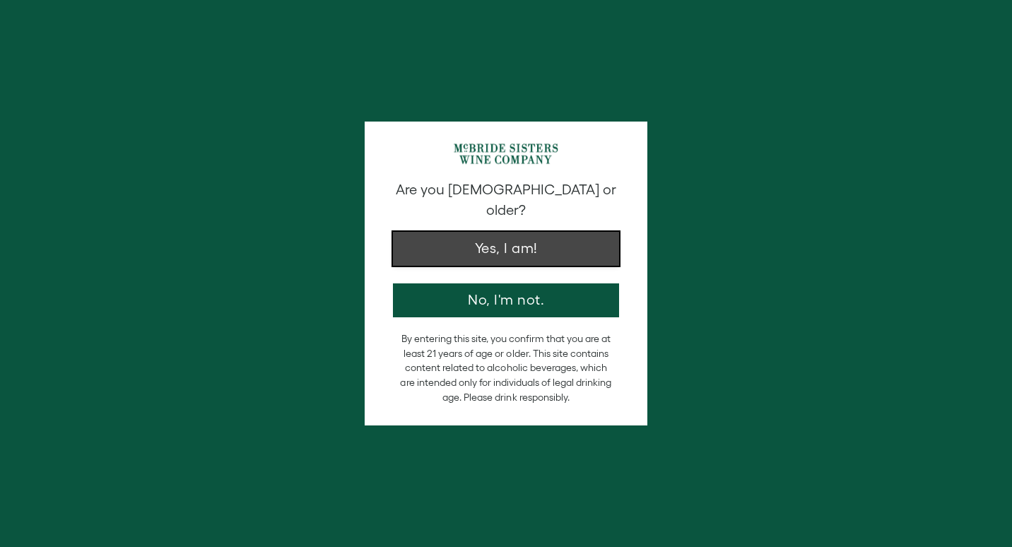
click at [524, 237] on button "Yes, I am!" at bounding box center [506, 249] width 226 height 34
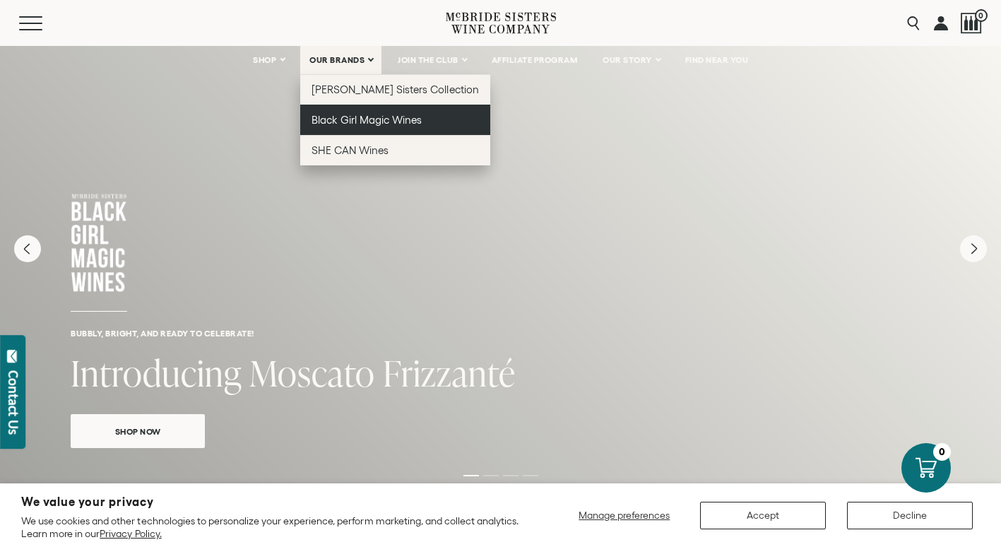
click at [350, 122] on span "Black Girl Magic Wines" at bounding box center [367, 120] width 110 height 12
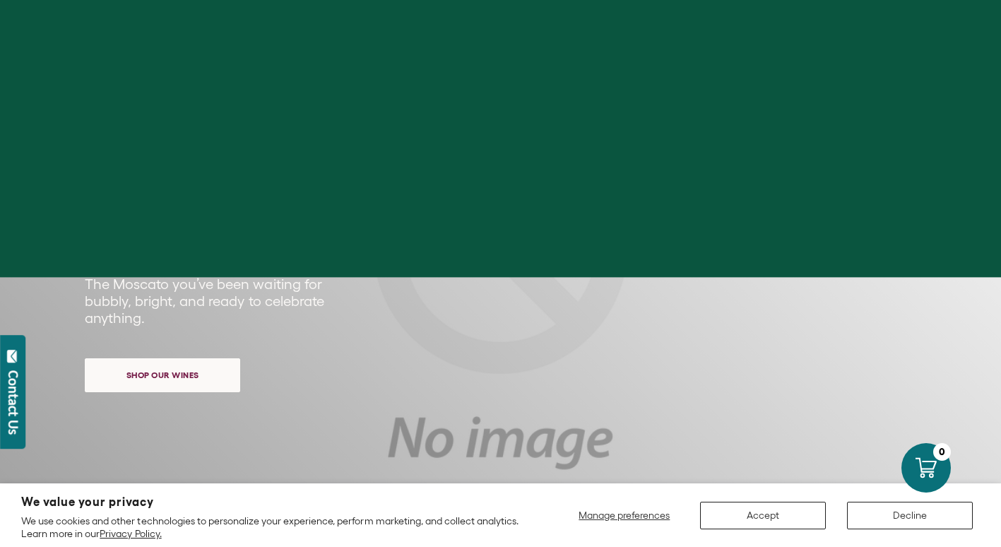
scroll to position [123, 0]
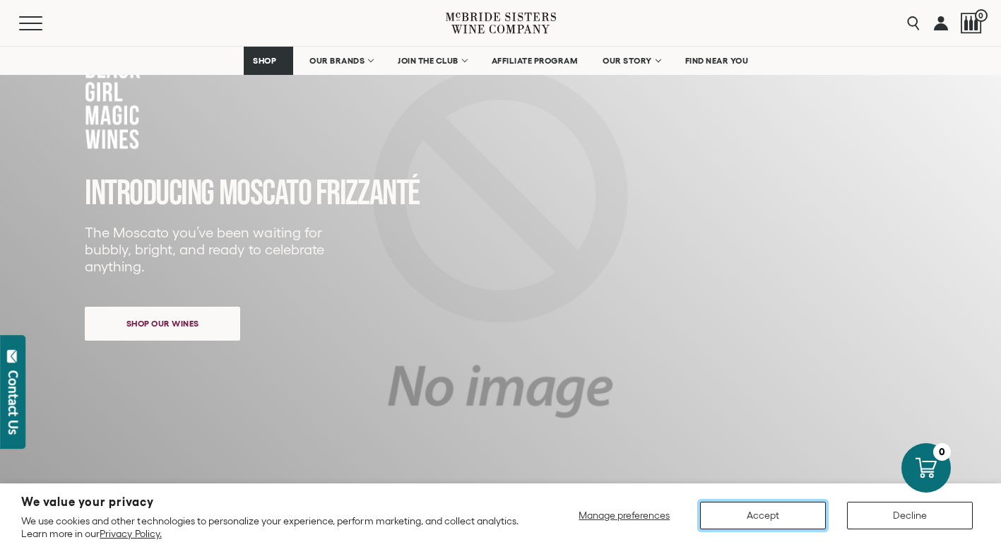
drag, startPoint x: 786, startPoint y: 512, endPoint x: 922, endPoint y: 208, distance: 333.1
click at [786, 512] on button "Accept" at bounding box center [763, 516] width 126 height 28
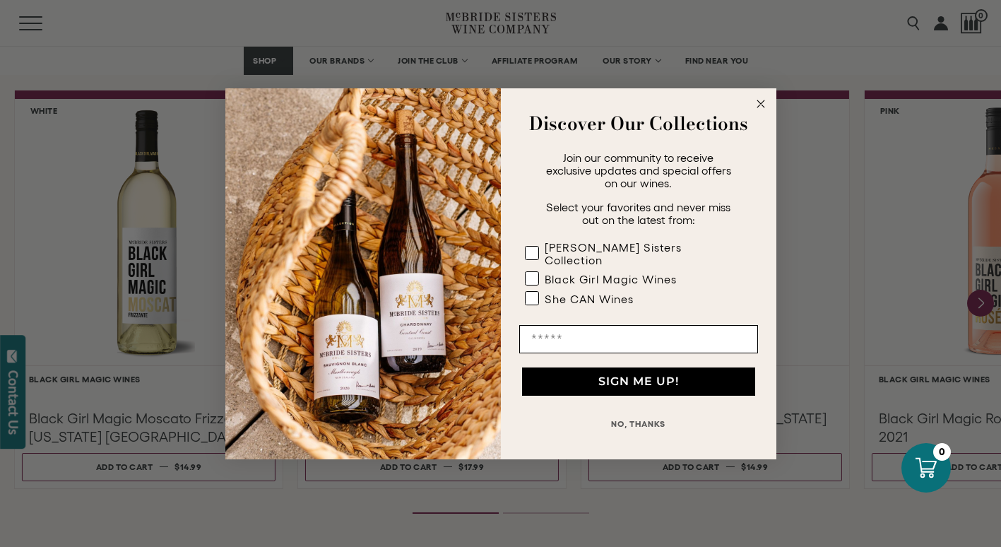
scroll to position [1233, 0]
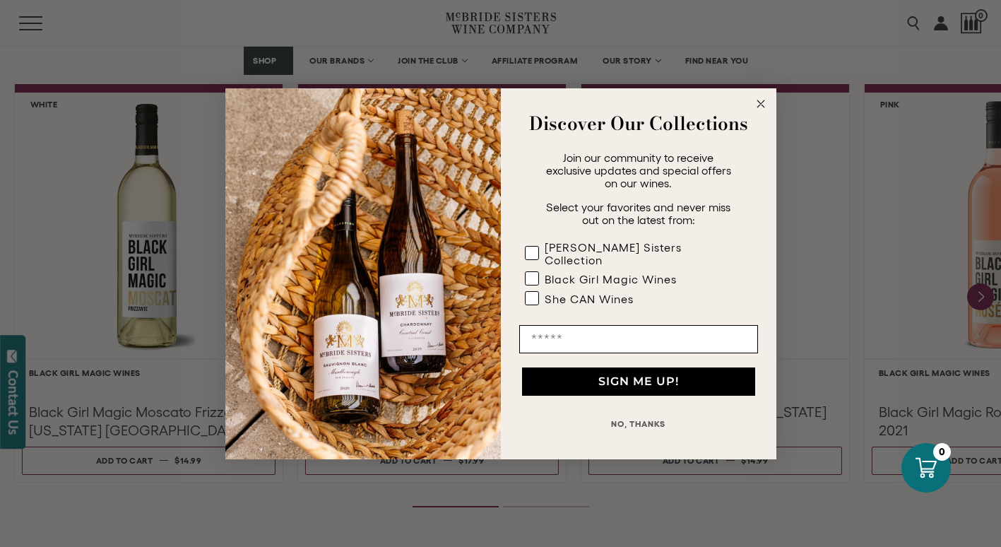
click at [627, 419] on button "NO, THANKS" at bounding box center [638, 424] width 239 height 28
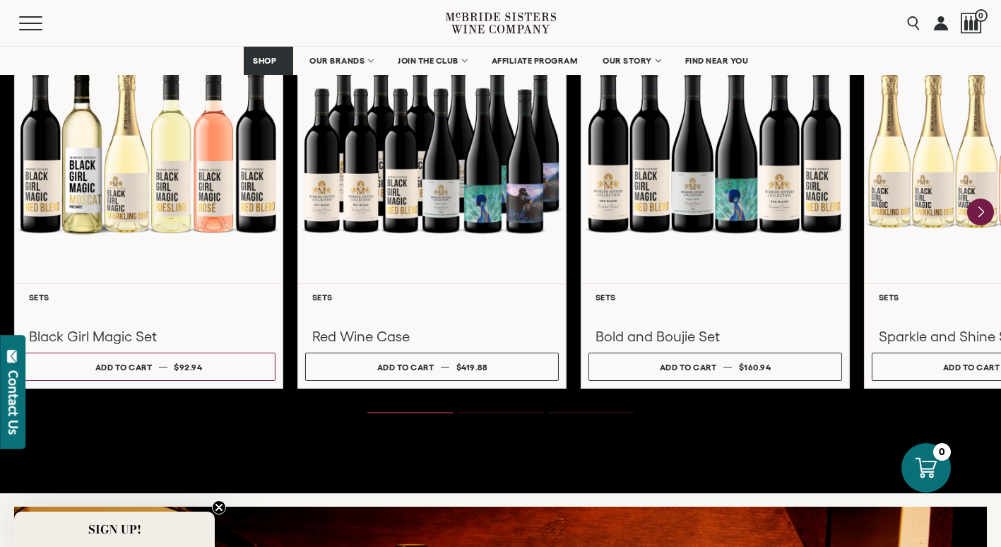
scroll to position [1984, 0]
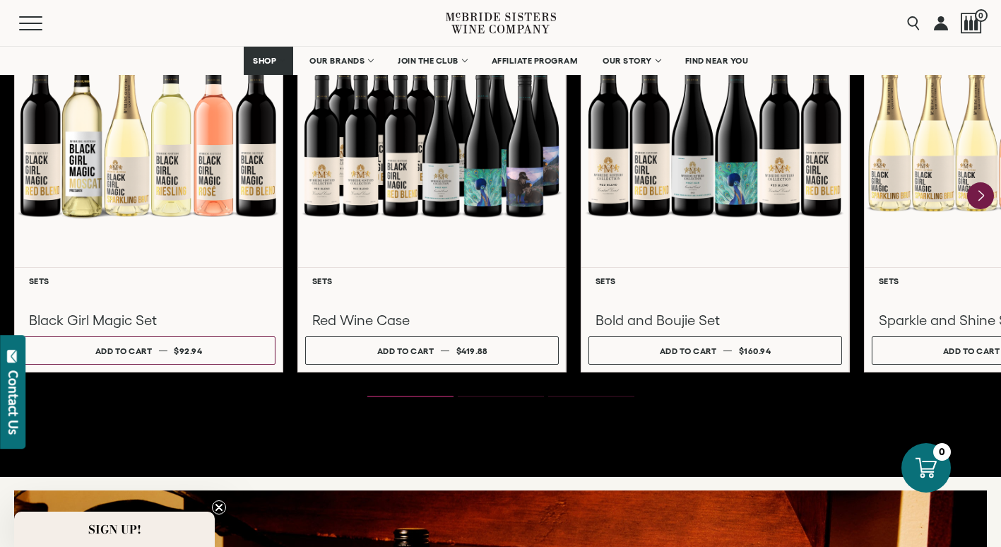
click at [220, 504] on circle "Close teaser" at bounding box center [219, 507] width 13 height 13
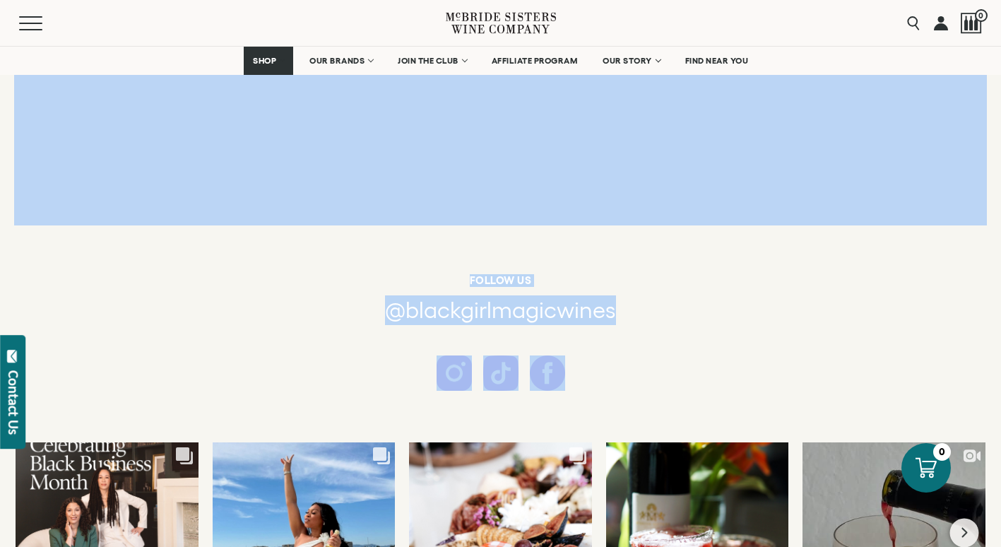
drag, startPoint x: 783, startPoint y: 546, endPoint x: 898, endPoint y: 558, distance: 115.0
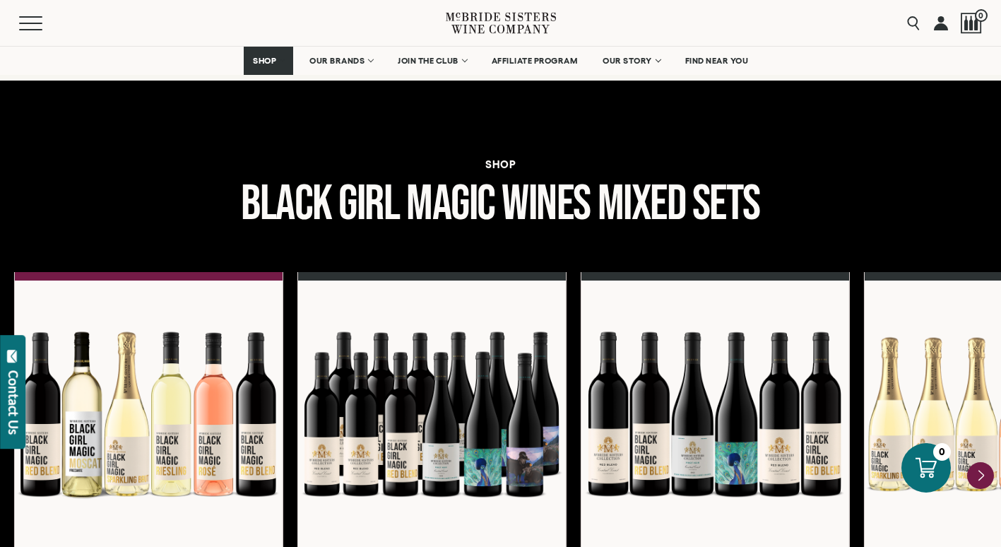
scroll to position [1717, 0]
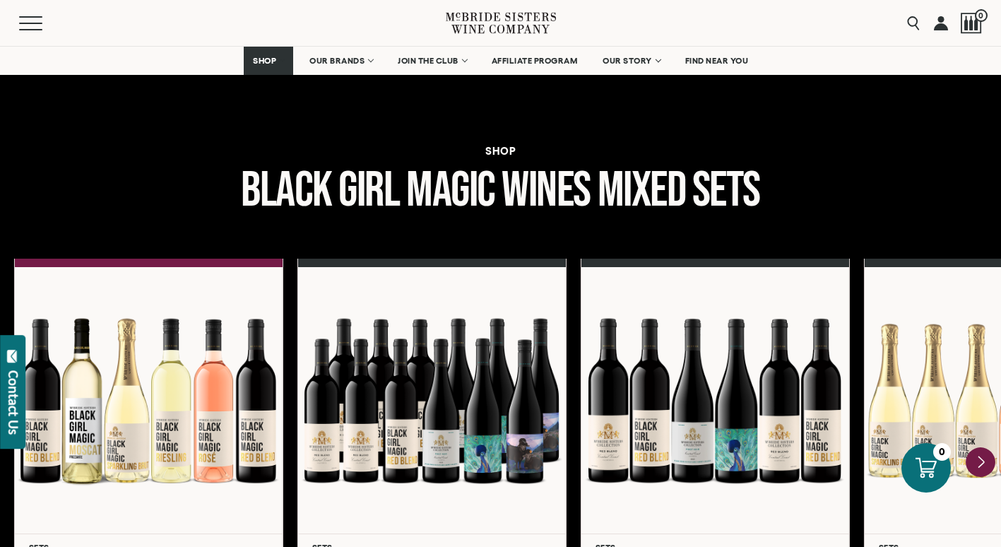
click at [987, 466] on icon "Next" at bounding box center [981, 462] width 30 height 30
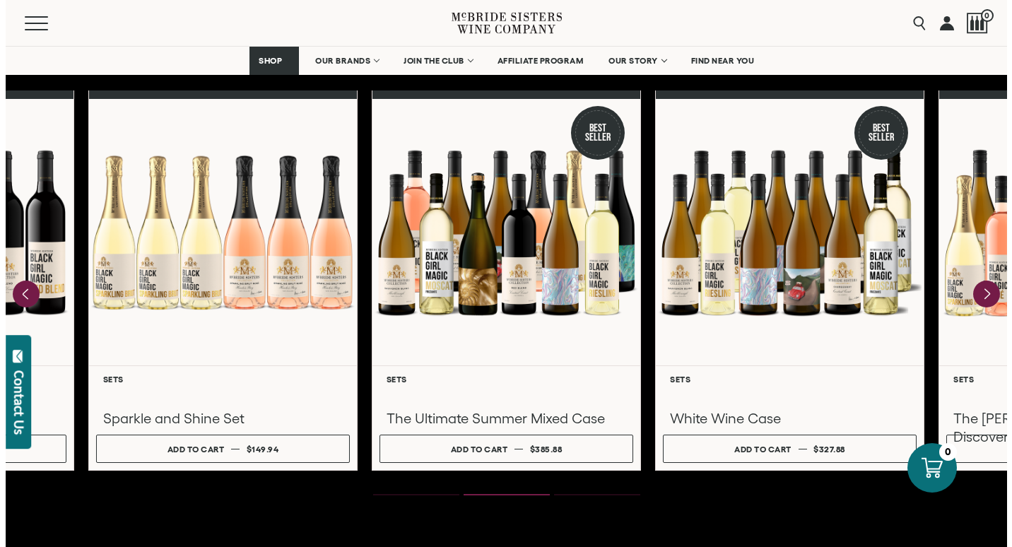
scroll to position [1932, 0]
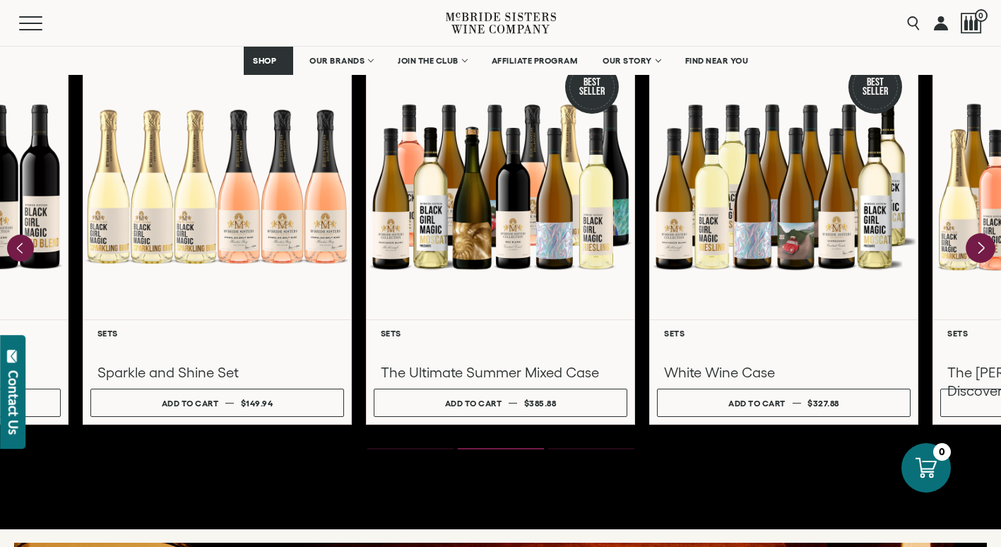
click at [982, 247] on icon "Next" at bounding box center [982, 247] width 6 height 11
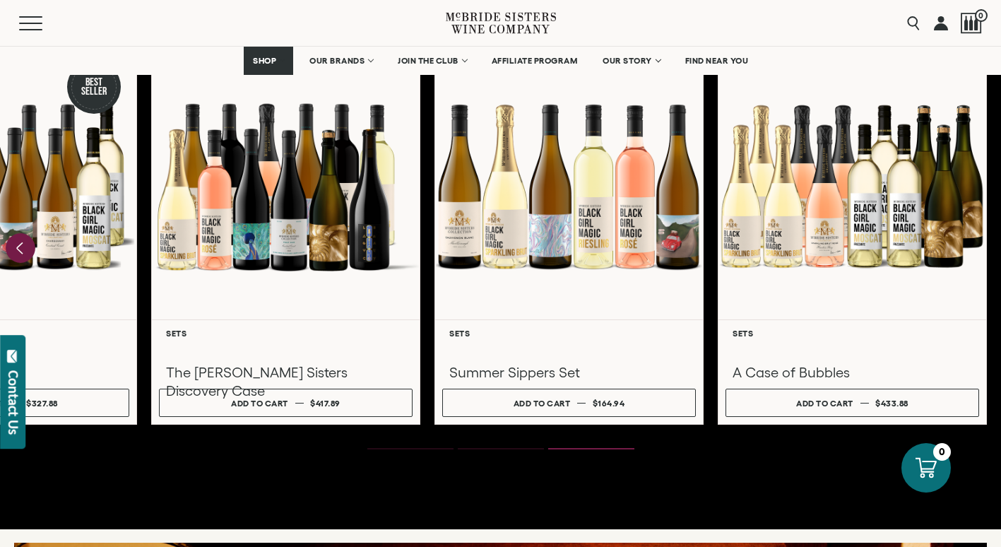
click at [18, 244] on icon "Previous" at bounding box center [21, 248] width 30 height 30
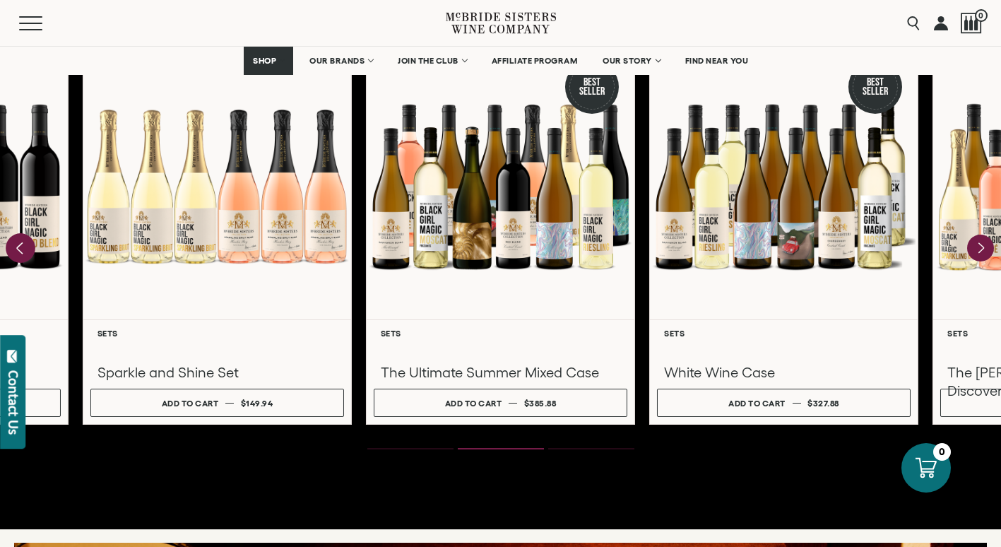
click at [25, 242] on icon "Previous" at bounding box center [21, 248] width 30 height 30
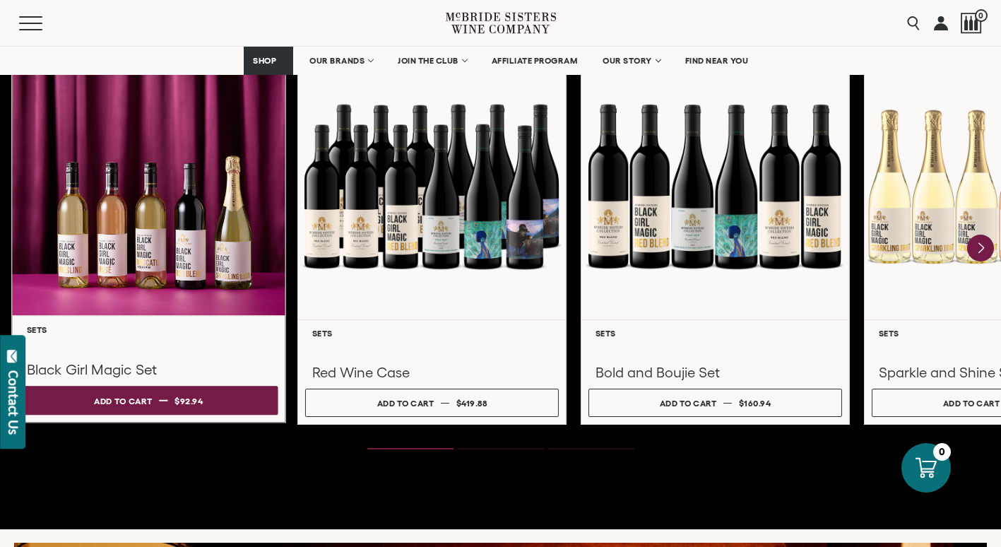
click at [185, 401] on span "$92.94" at bounding box center [189, 400] width 29 height 9
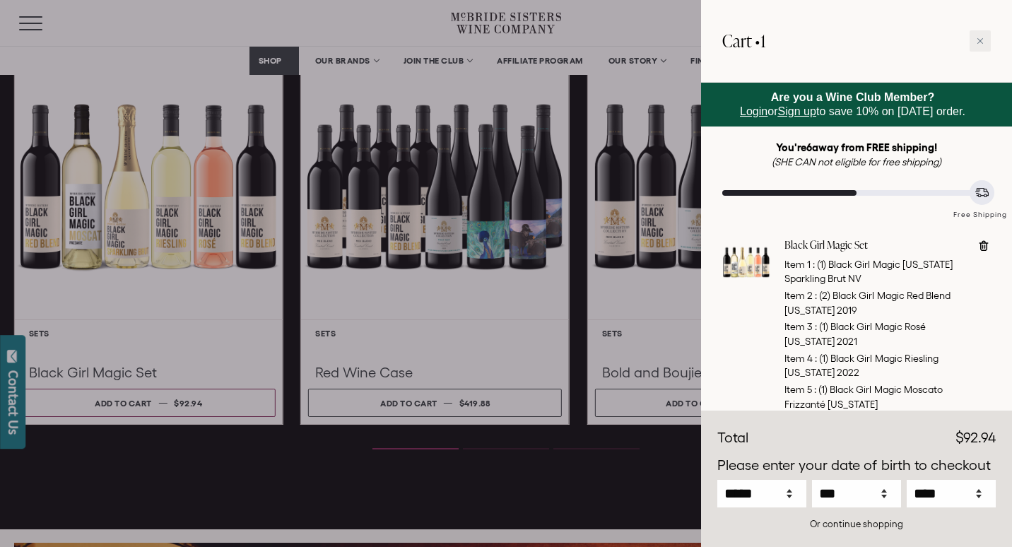
click at [490, 320] on div at bounding box center [506, 273] width 1012 height 547
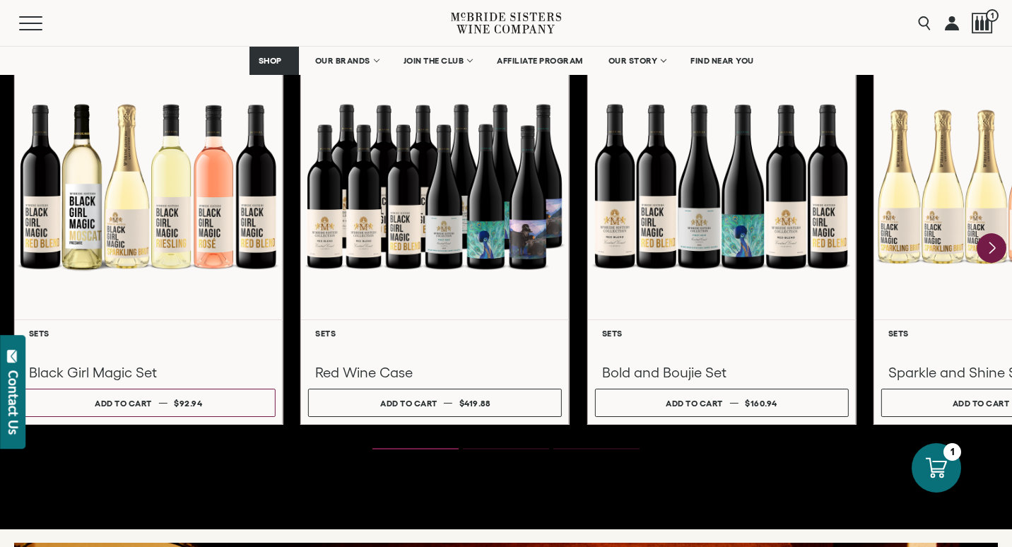
click at [992, 249] on icon "Next" at bounding box center [992, 247] width 6 height 11
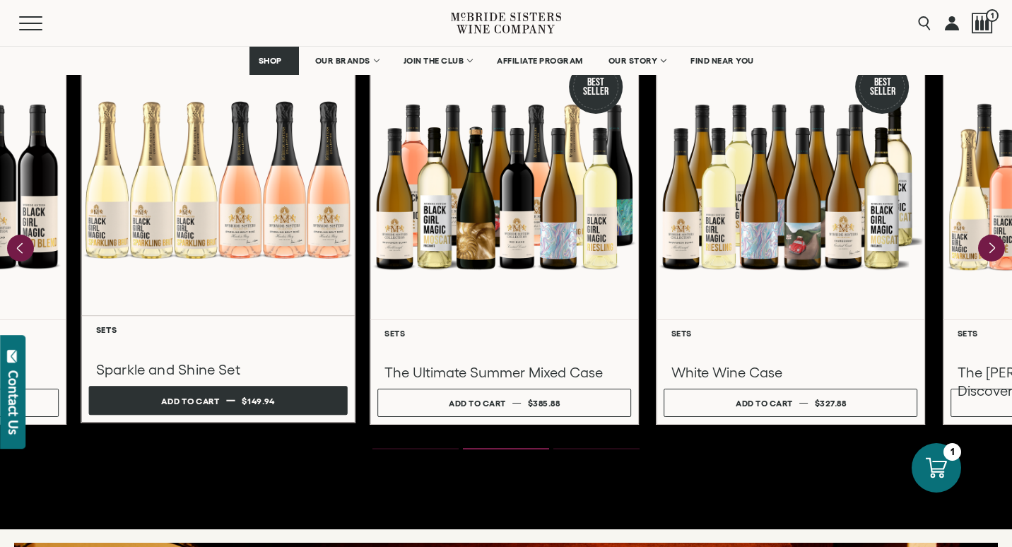
click at [288, 396] on button "Add to cart Regular price $149.94 Regular price Sale price $149.94 Unit price /…" at bounding box center [218, 401] width 259 height 29
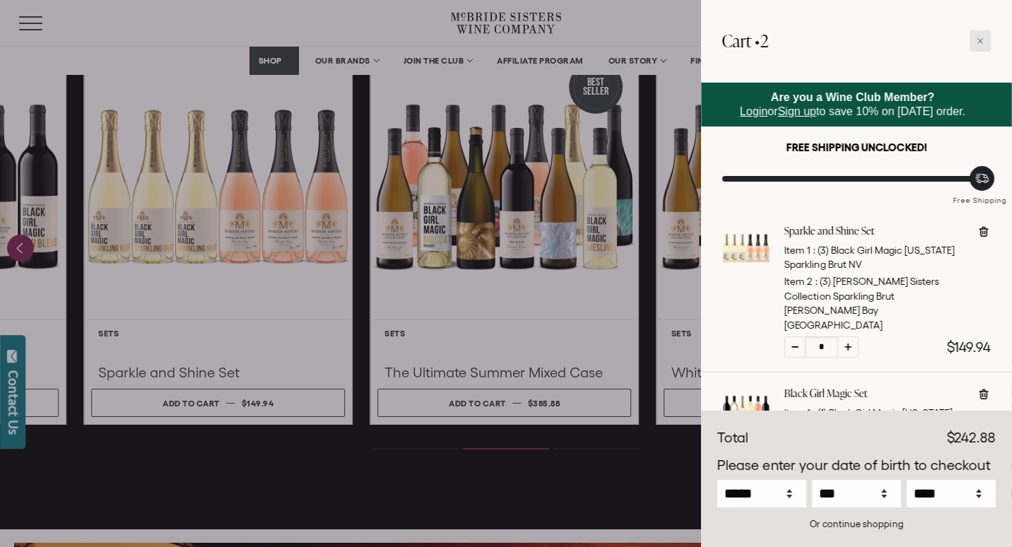
click at [981, 35] on div at bounding box center [980, 40] width 21 height 21
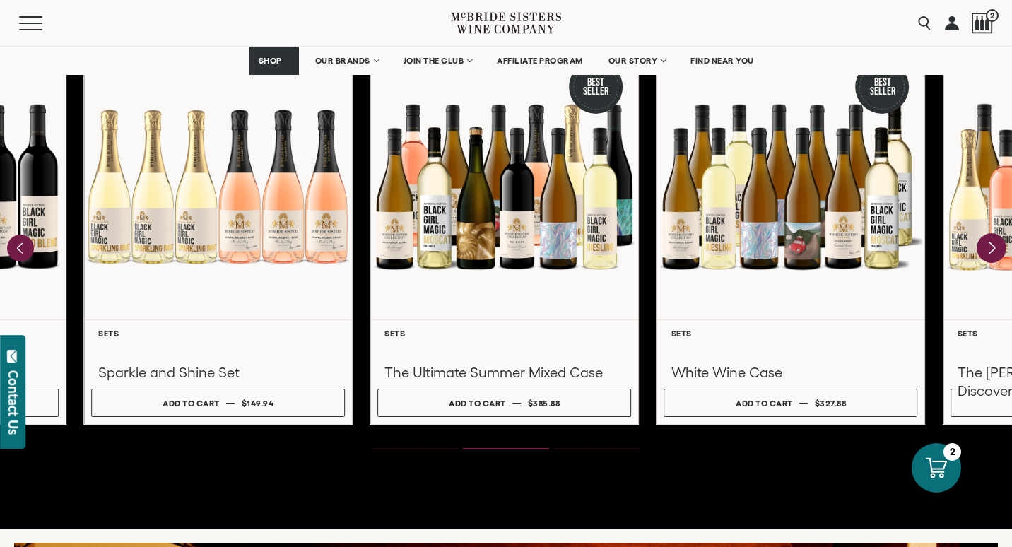
click at [997, 253] on icon "Next" at bounding box center [992, 248] width 30 height 30
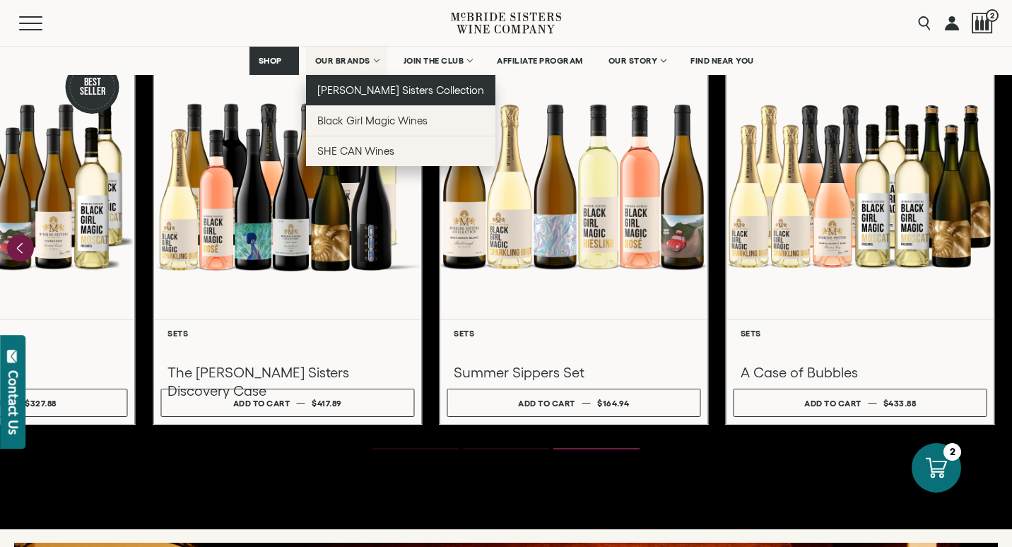
click at [357, 86] on span "[PERSON_NAME] Sisters Collection" at bounding box center [400, 90] width 167 height 12
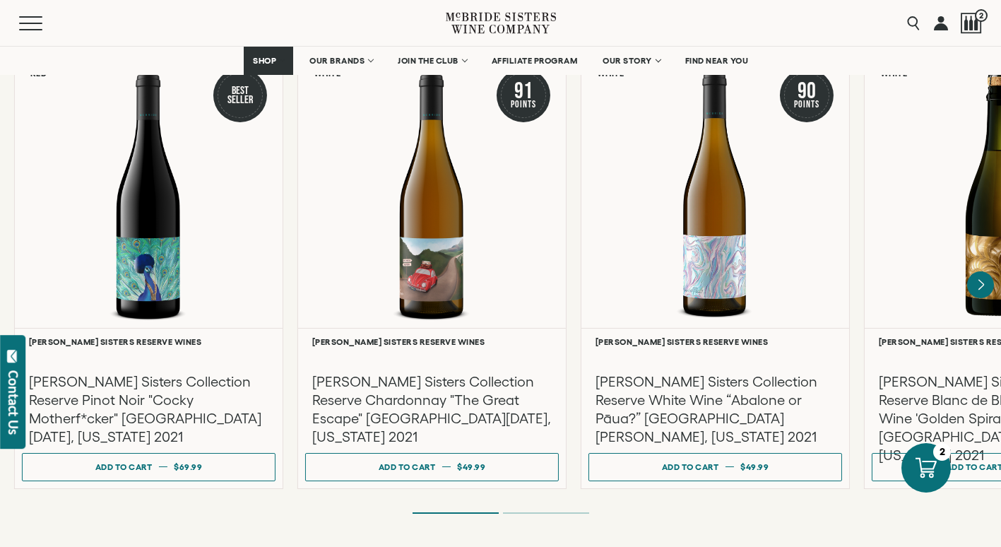
scroll to position [2432, 0]
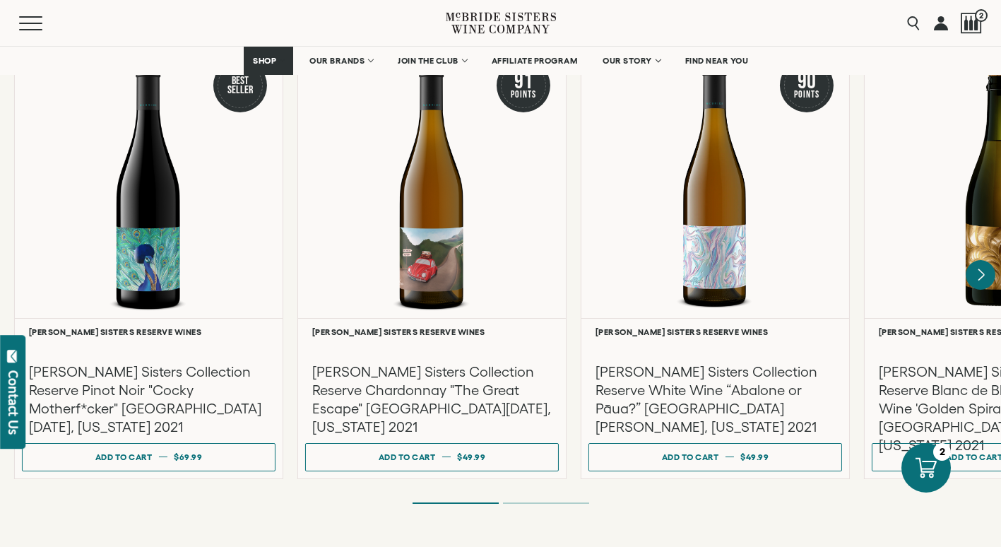
click at [978, 261] on icon "Next" at bounding box center [981, 275] width 30 height 30
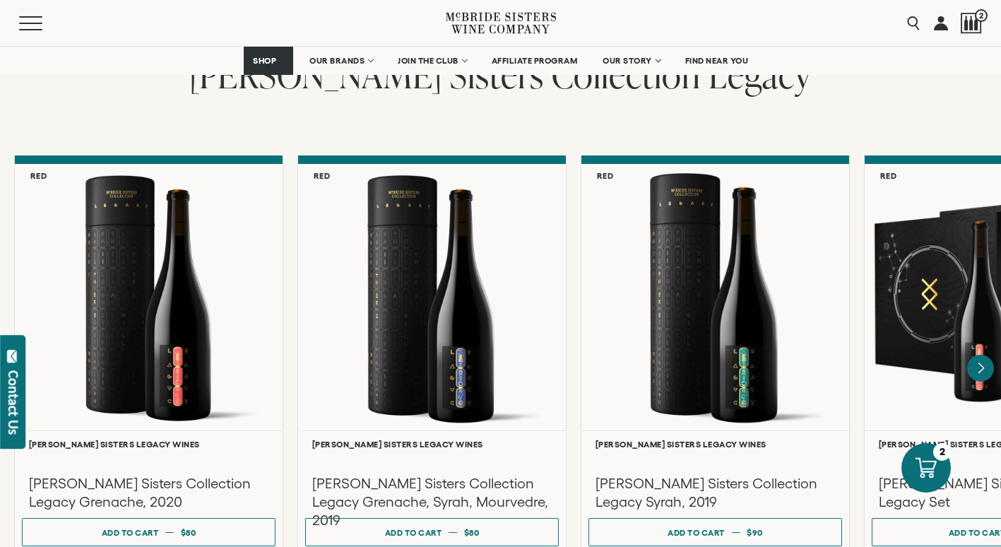
scroll to position [3607, 0]
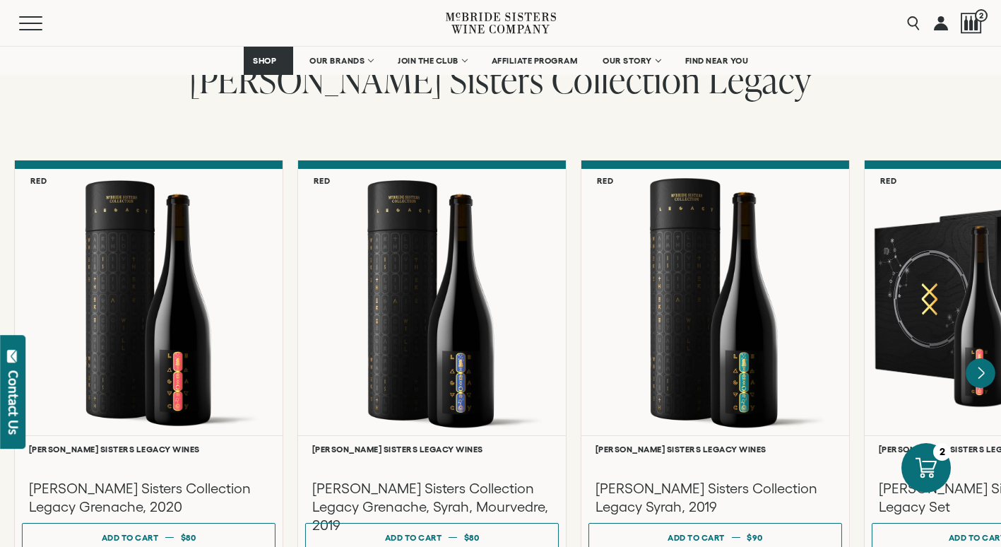
click at [978, 366] on icon "Next" at bounding box center [981, 373] width 30 height 30
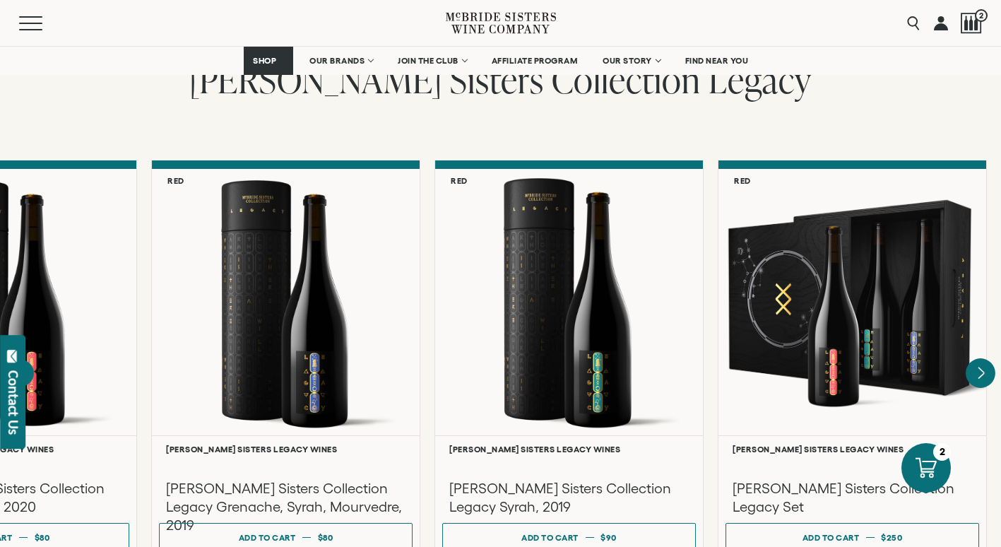
click at [978, 366] on div at bounding box center [853, 302] width 268 height 266
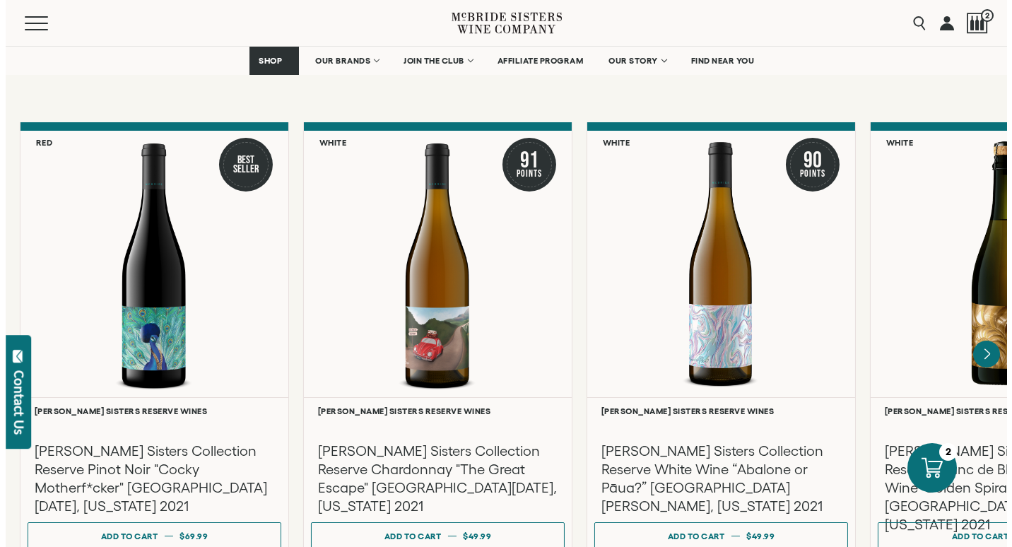
scroll to position [2358, 0]
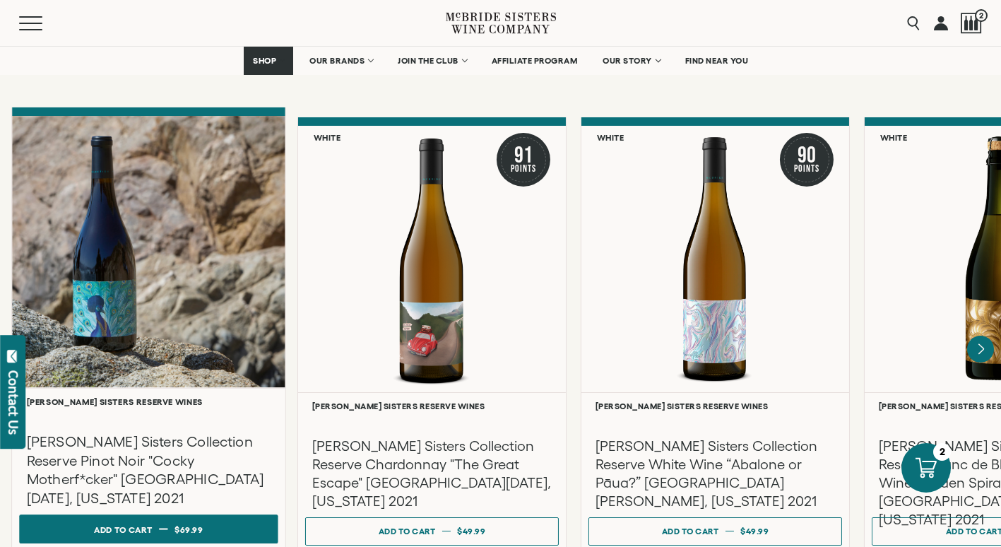
click at [197, 519] on dd "$69.99" at bounding box center [189, 529] width 29 height 21
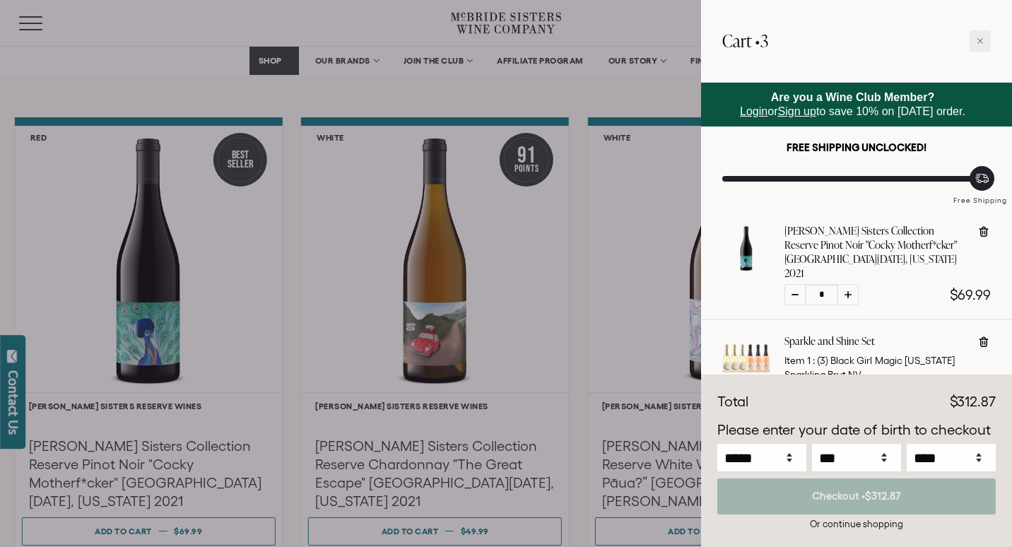
click at [654, 234] on div at bounding box center [506, 273] width 1012 height 547
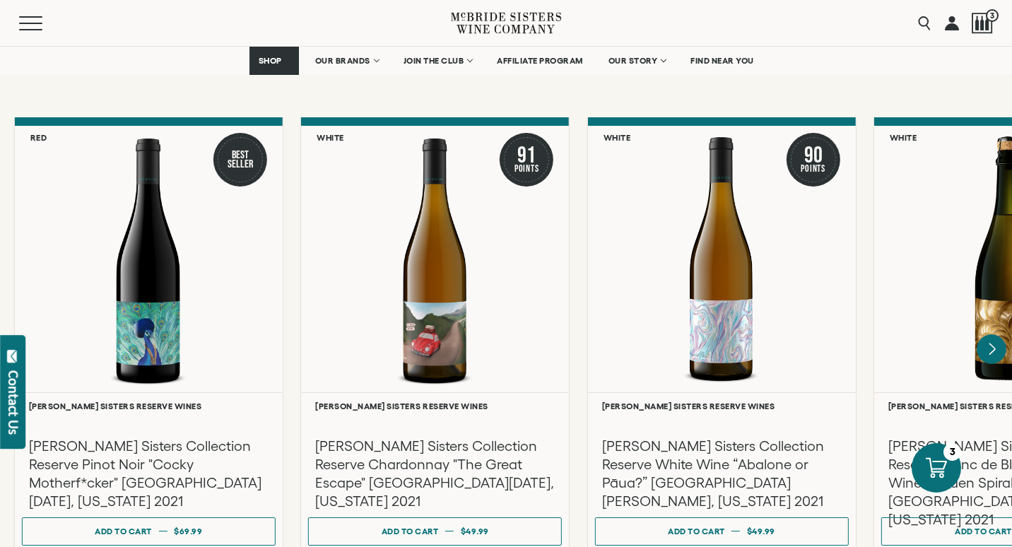
click at [994, 343] on icon "Next" at bounding box center [992, 348] width 6 height 11
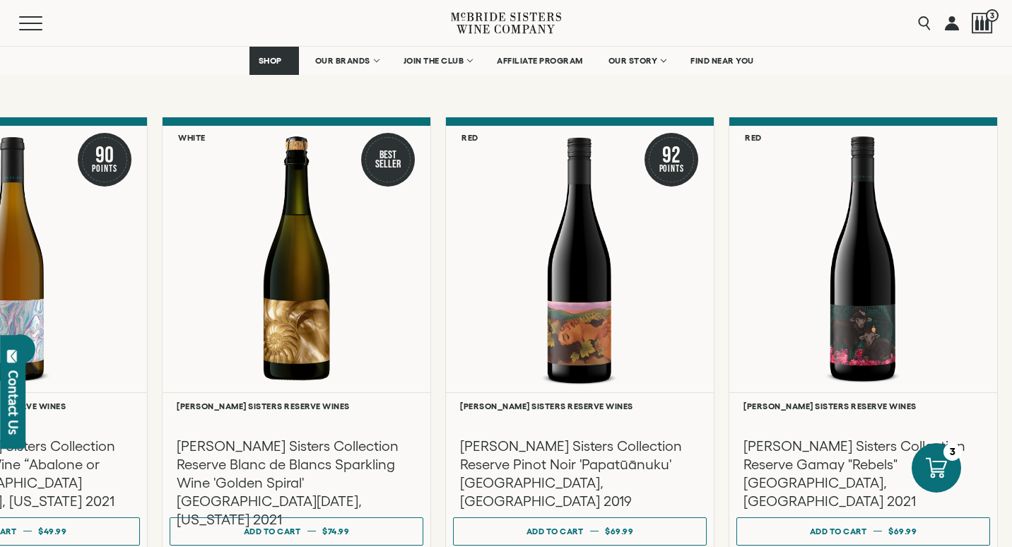
click at [16, 334] on icon "Previous" at bounding box center [21, 349] width 30 height 30
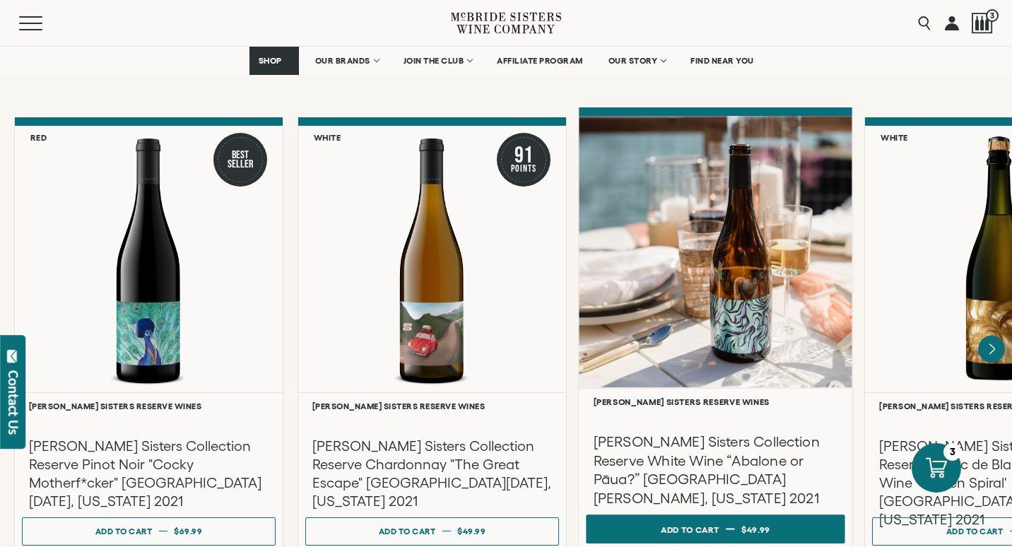
click at [740, 515] on button "Add to cart Regular price $49.99 Regular price Sale price $49.99 Unit price / p…" at bounding box center [715, 529] width 259 height 29
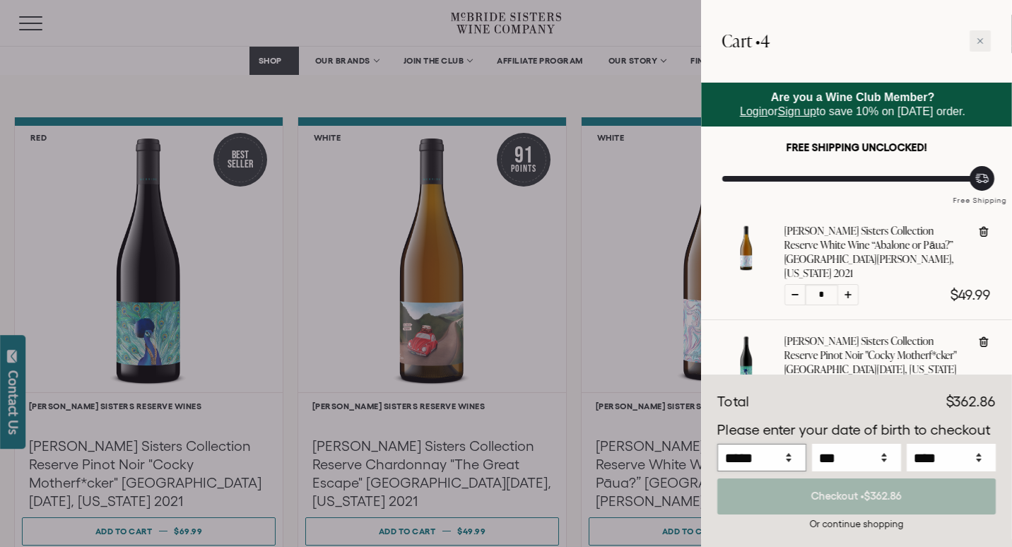
click at [788, 462] on select "***** *** *** *** *** *** *** *** *** *** *** *** ***" at bounding box center [761, 458] width 89 height 28
select select "*"
click at [717, 444] on select "***** *** *** *** *** *** *** *** *** *** *** *** ***" at bounding box center [761, 458] width 89 height 28
click at [886, 452] on select "*** * * * * * * * * * ** ** ** ** ** ** ** ** ** ** ** ** ** ** ** ** ** ** ** …" at bounding box center [856, 458] width 89 height 28
select select "**"
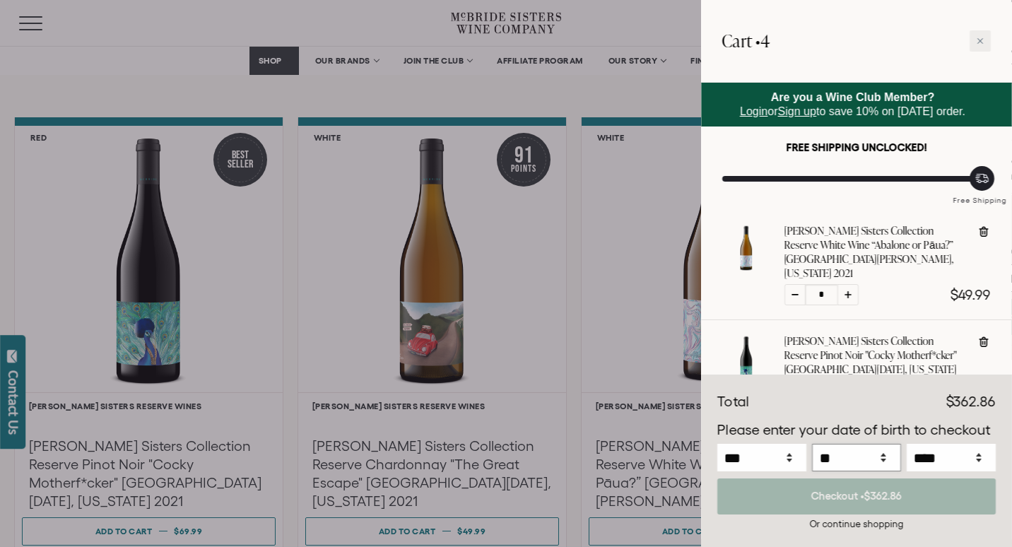
click at [812, 444] on select "*** * * * * * * * * * ** ** ** ** ** ** ** ** ** ** ** ** ** ** ** ** ** ** ** …" at bounding box center [856, 458] width 89 height 28
click at [975, 459] on select "**** **** **** **** **** **** **** **** **** **** **** **** **** **** **** ****…" at bounding box center [951, 458] width 89 height 28
click at [907, 444] on select "**** **** **** **** **** **** **** **** **** **** **** **** **** **** **** ****…" at bounding box center [951, 458] width 89 height 28
select select "****"
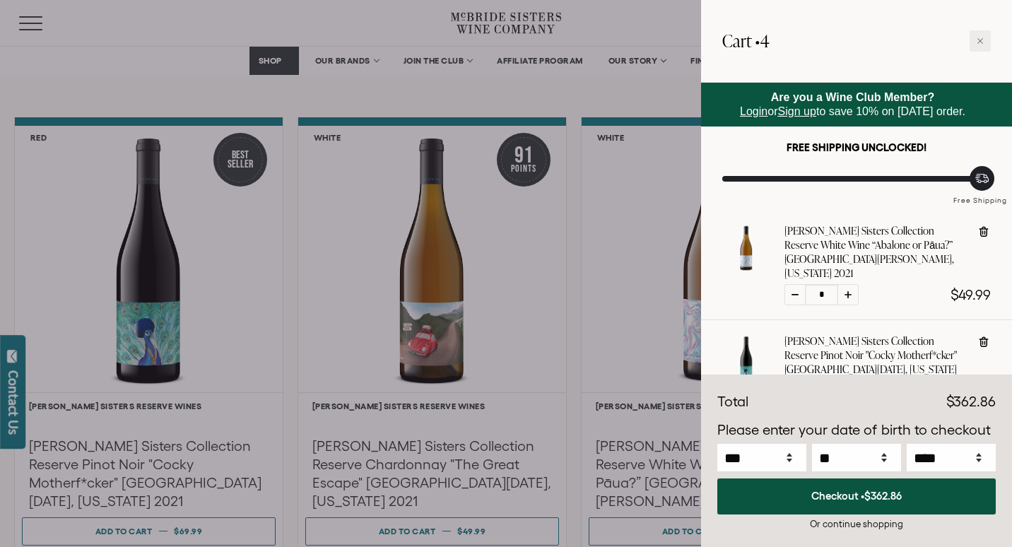
click at [680, 143] on div at bounding box center [506, 273] width 1012 height 547
